Goal: Task Accomplishment & Management: Use online tool/utility

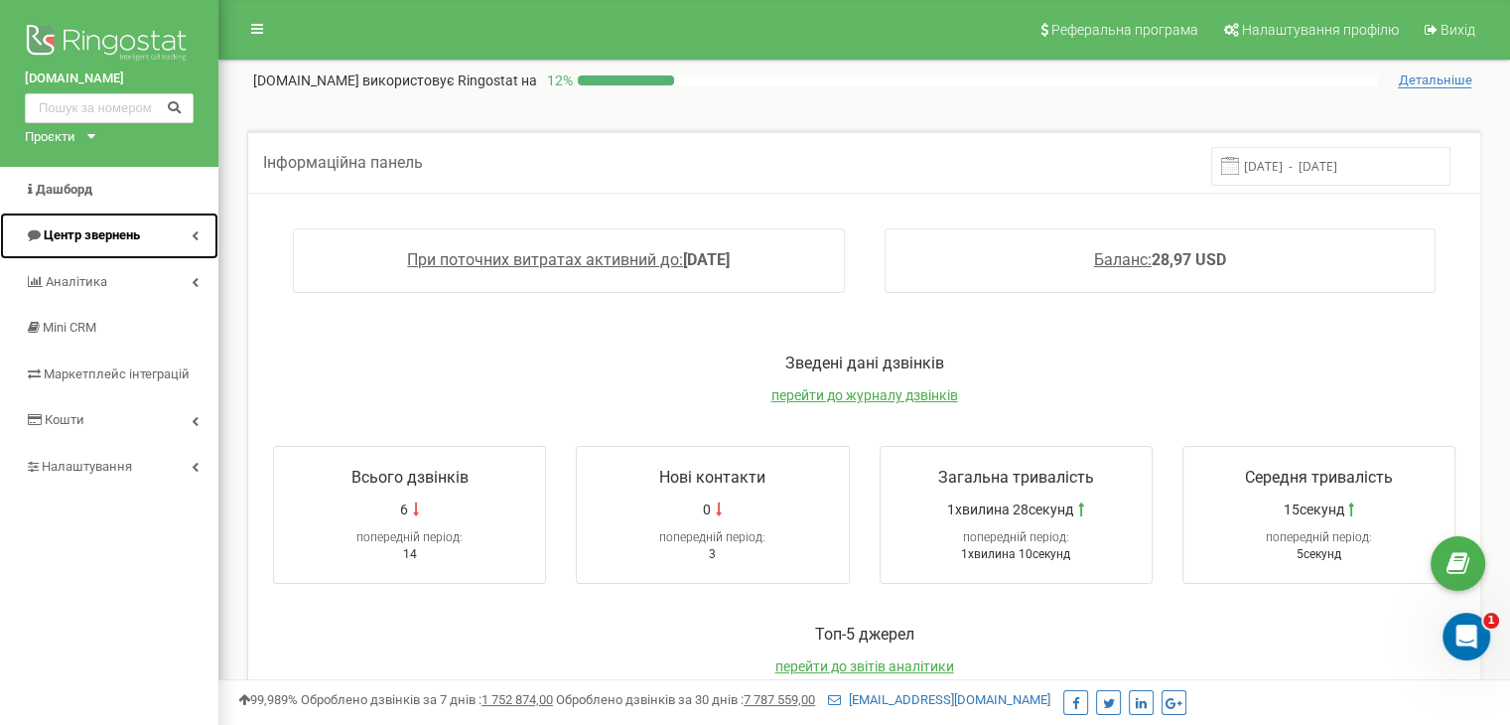
click at [58, 217] on link "Центр звернень" at bounding box center [109, 236] width 218 height 47
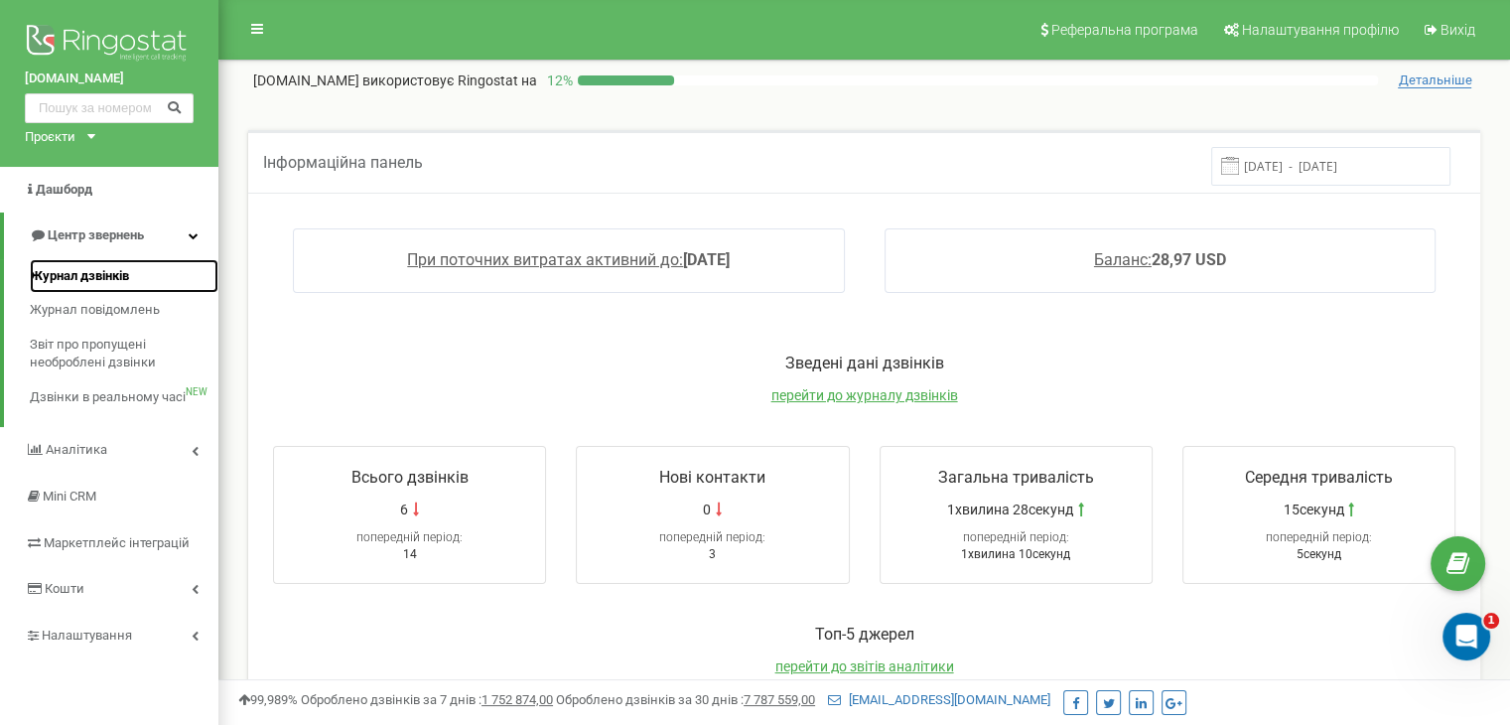
click at [87, 267] on span "Журнал дзвінків" at bounding box center [79, 276] width 99 height 19
click at [99, 271] on span "Журнал дзвінків" at bounding box center [79, 276] width 99 height 19
